Goal: Use online tool/utility: Utilize a website feature to perform a specific function

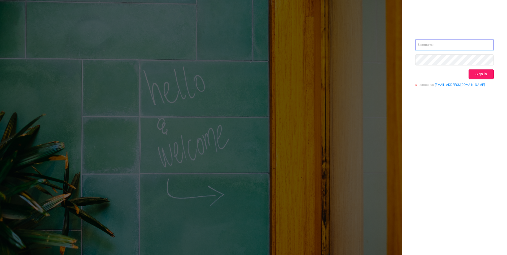
type input "[EMAIL_ADDRESS][DOMAIN_NAME]"
click at [485, 74] on button "Sign in" at bounding box center [480, 74] width 25 height 10
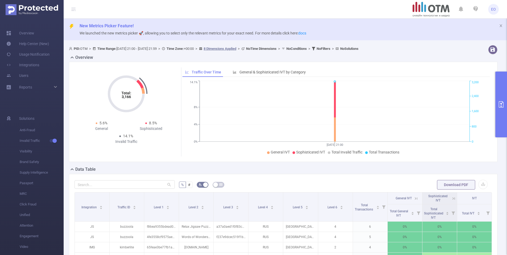
click at [502, 98] on button "primary" at bounding box center [501, 105] width 12 height 66
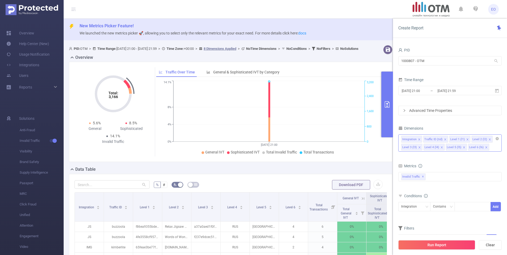
click at [444, 140] on icon "icon: close" at bounding box center [445, 139] width 2 height 2
click at [463, 139] on icon "icon: close" at bounding box center [463, 139] width 3 height 3
click at [462, 139] on icon "icon: close" at bounding box center [463, 139] width 3 height 3
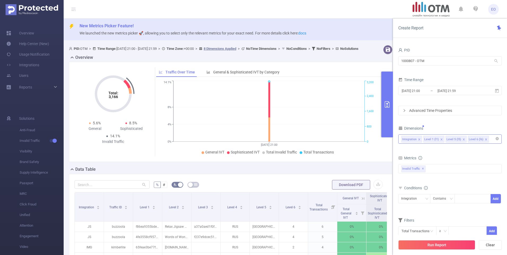
click at [462, 139] on icon "icon: close" at bounding box center [463, 139] width 3 height 3
click at [417, 198] on div "Integration" at bounding box center [410, 198] width 19 height 9
click at [467, 197] on div at bounding box center [472, 198] width 30 height 9
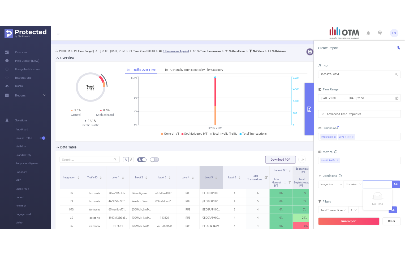
scroll to position [27, 0]
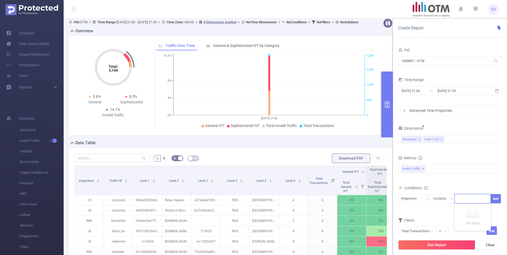
click at [420, 139] on icon "icon: close" at bounding box center [419, 139] width 3 height 3
click at [446, 139] on div "Level 1 (l1)" at bounding box center [450, 139] width 98 height 9
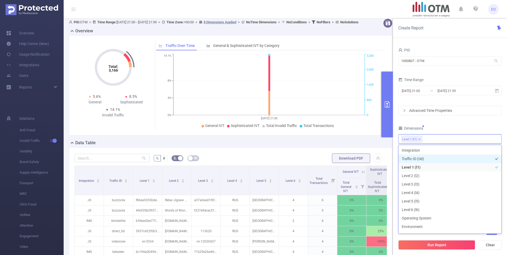
click at [419, 159] on li "Traffic ID (tid)" at bounding box center [449, 159] width 103 height 8
click at [441, 125] on div "Dimensions" at bounding box center [449, 129] width 103 height 9
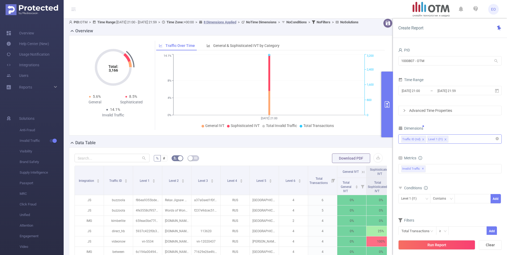
click at [446, 139] on li "Level 1 (l1)" at bounding box center [437, 139] width 21 height 7
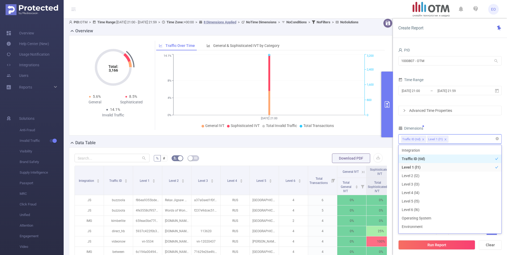
click at [443, 140] on li "Level 1 (l1)" at bounding box center [437, 139] width 21 height 7
click at [444, 138] on icon "icon: close" at bounding box center [445, 139] width 3 height 3
click at [444, 138] on div "Traffic ID (tid)" at bounding box center [450, 139] width 98 height 9
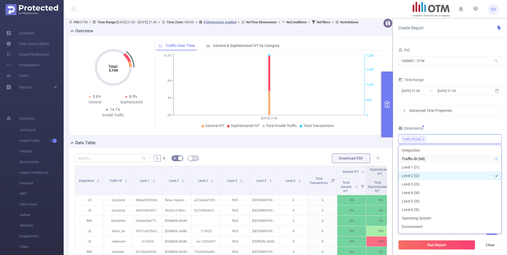
click at [423, 175] on li "Level 2 (l2)" at bounding box center [449, 176] width 103 height 8
click at [452, 127] on div "Dimensions" at bounding box center [449, 129] width 103 height 9
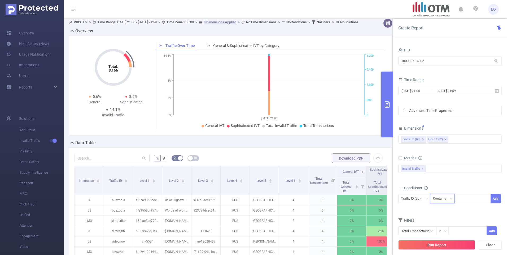
click at [444, 201] on div "Contains" at bounding box center [441, 198] width 17 height 9
click at [441, 219] on li "Is" at bounding box center [447, 218] width 35 height 8
click at [463, 200] on div at bounding box center [472, 198] width 30 height 9
type input "alfasensor"
click at [497, 199] on button "Add" at bounding box center [495, 198] width 10 height 9
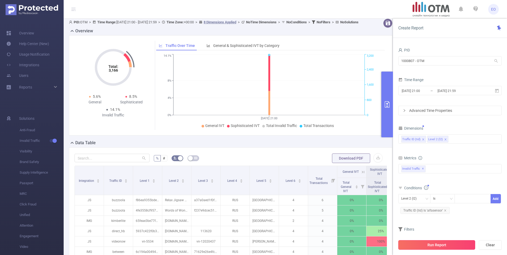
click at [421, 246] on button "Run Report" at bounding box center [436, 245] width 77 height 10
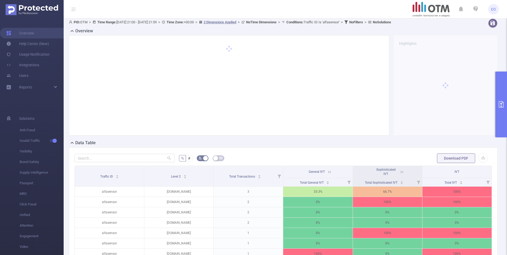
click at [497, 103] on button "primary" at bounding box center [501, 105] width 12 height 66
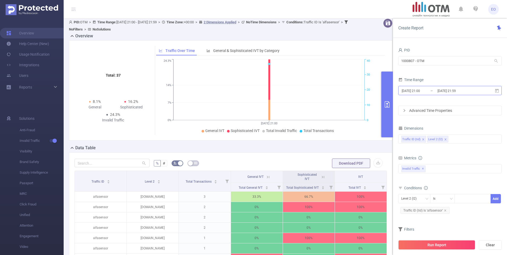
click at [405, 90] on input "[DATE] 21:00" at bounding box center [422, 90] width 43 height 7
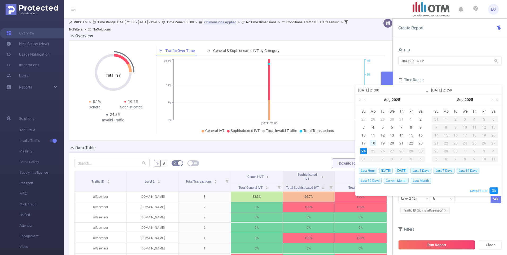
click at [371, 142] on div "18" at bounding box center [373, 143] width 6 height 6
click at [363, 151] on div "24" at bounding box center [363, 151] width 6 height 6
type input "[DATE] 21:00"
click at [496, 190] on link "Ok" at bounding box center [493, 190] width 9 height 6
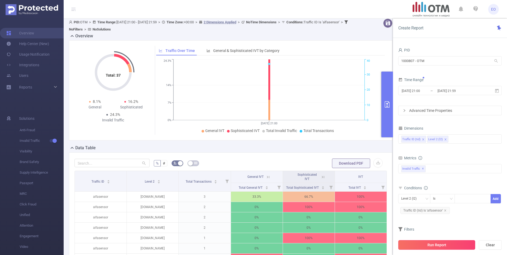
click at [432, 246] on button "Run Report" at bounding box center [436, 245] width 77 height 10
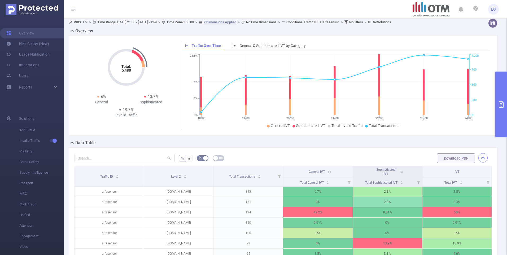
click at [478, 158] on button "button" at bounding box center [482, 157] width 9 height 9
click at [478, 158] on div "Export CSV Compression Would you like to download a compressed file? (Recommend…" at bounding box center [253, 127] width 507 height 255
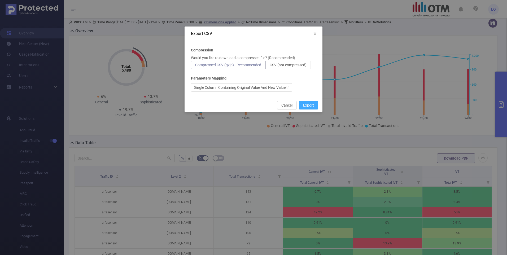
click at [309, 108] on button "Export" at bounding box center [308, 105] width 19 height 8
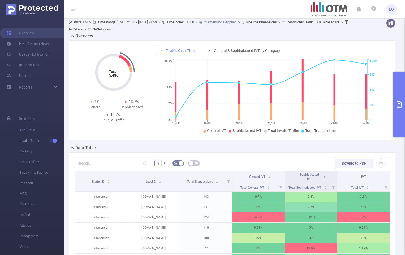
click at [121, 143] on div "Total: 5,480 Total: 5,480 6% General 13.7% Sophisticated 19.7% Invalid Traffic …" at bounding box center [232, 92] width 330 height 104
click at [395, 115] on button "primary" at bounding box center [399, 105] width 12 height 66
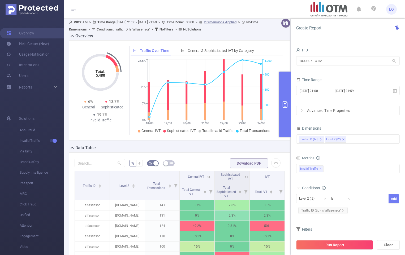
click at [320, 139] on icon "icon: close" at bounding box center [321, 139] width 2 height 2
click at [344, 211] on span "Traffic ID (tid) Is 'alfasensor'" at bounding box center [322, 210] width 49 height 7
click at [343, 211] on icon "icon: close" at bounding box center [343, 210] width 2 height 2
click at [320, 139] on icon "icon: close" at bounding box center [320, 139] width 3 height 3
click at [344, 139] on div "Level 2 (l2)" at bounding box center [348, 139] width 98 height 9
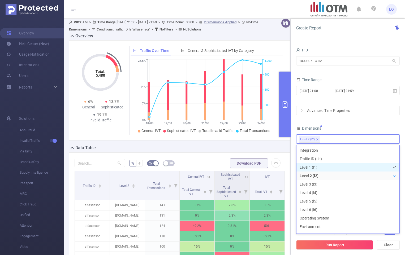
click at [324, 167] on li "Level 1 (l1)" at bounding box center [347, 167] width 103 height 8
click at [349, 127] on div "Dimensions" at bounding box center [347, 129] width 103 height 9
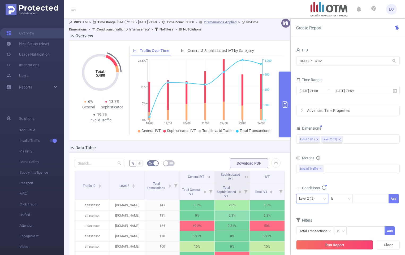
click at [315, 199] on div "Level 2 (l2)" at bounding box center [308, 198] width 19 height 9
click at [310, 211] on li "Level 1 (l1)" at bounding box center [312, 209] width 32 height 8
click at [362, 196] on div at bounding box center [370, 198] width 30 height 9
type input "79"
click at [395, 195] on button "Add" at bounding box center [393, 198] width 10 height 9
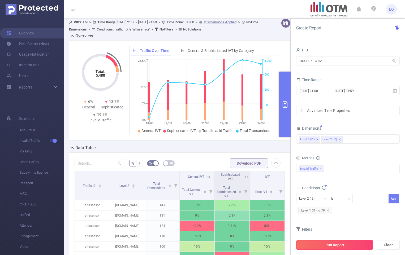
click at [324, 243] on button "Run Report" at bounding box center [334, 245] width 77 height 10
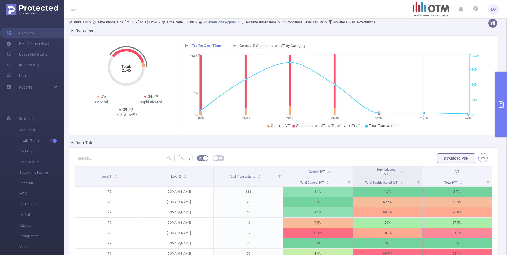
click at [479, 156] on button "button" at bounding box center [482, 157] width 9 height 9
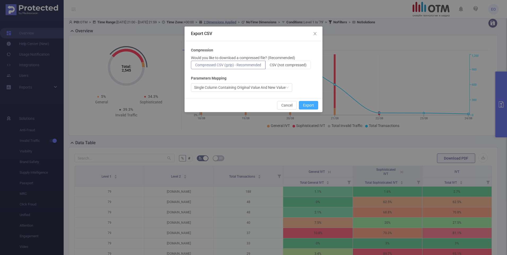
click at [305, 104] on button "Export" at bounding box center [308, 105] width 19 height 8
